Goal: Task Accomplishment & Management: Use online tool/utility

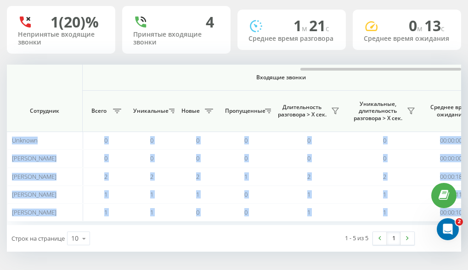
scroll to position [0, 827]
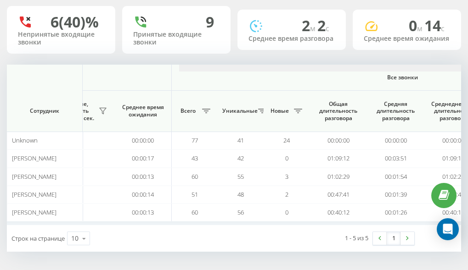
scroll to position [0, 827]
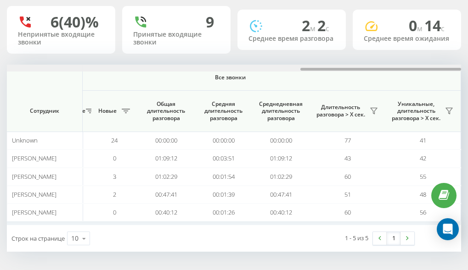
click at [467, 75] on html "[DOMAIN_NAME] Проекты [DOMAIN_NAME] Дашборд Центр обращений Аналитика Ваши отче…" at bounding box center [234, 74] width 468 height 270
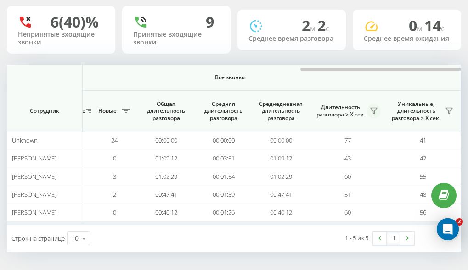
scroll to position [0, 0]
click at [370, 107] on icon at bounding box center [373, 110] width 7 height 7
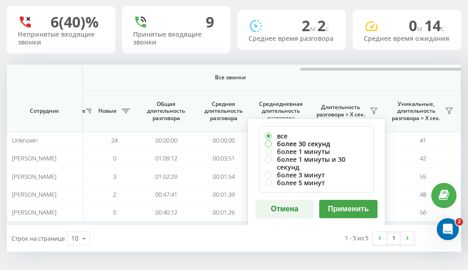
click at [279, 140] on label "более 30 секунд" at bounding box center [316, 144] width 103 height 8
radio input "true"
click at [348, 205] on button "Применить" at bounding box center [348, 209] width 58 height 18
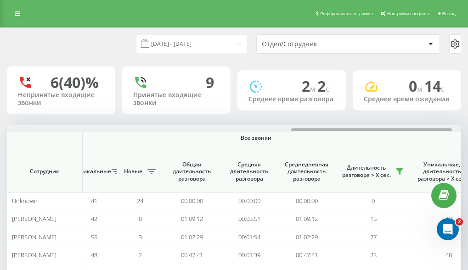
scroll to position [0, 827]
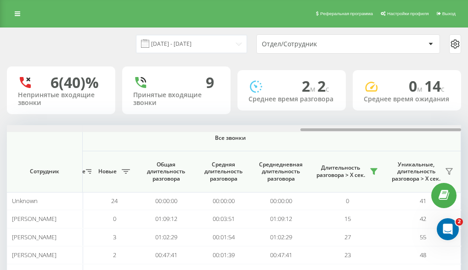
drag, startPoint x: 153, startPoint y: 130, endPoint x: 448, endPoint y: 111, distance: 295.8
click at [448, 111] on div "[DATE] - [DATE] Отдел/Сотрудник 6 (40)% Непринятые входящие звонки 9 Принятые в…" at bounding box center [234, 170] width 454 height 285
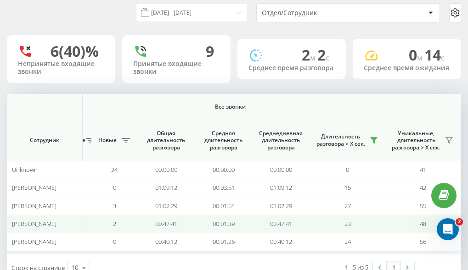
scroll to position [61, 0]
